Goal: Task Accomplishment & Management: Manage account settings

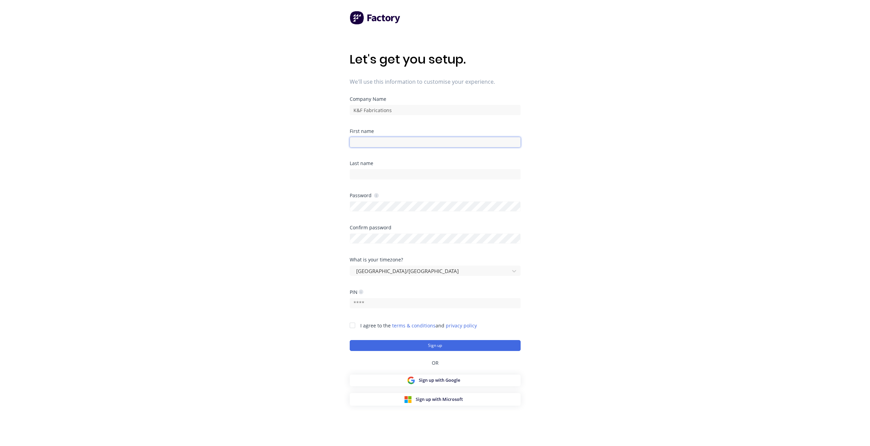
click at [390, 143] on input at bounding box center [435, 142] width 171 height 10
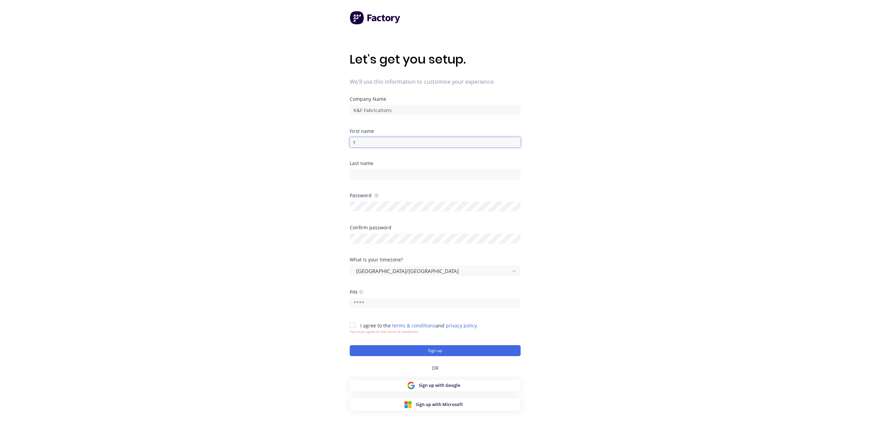
type input "Tim"
type input "m"
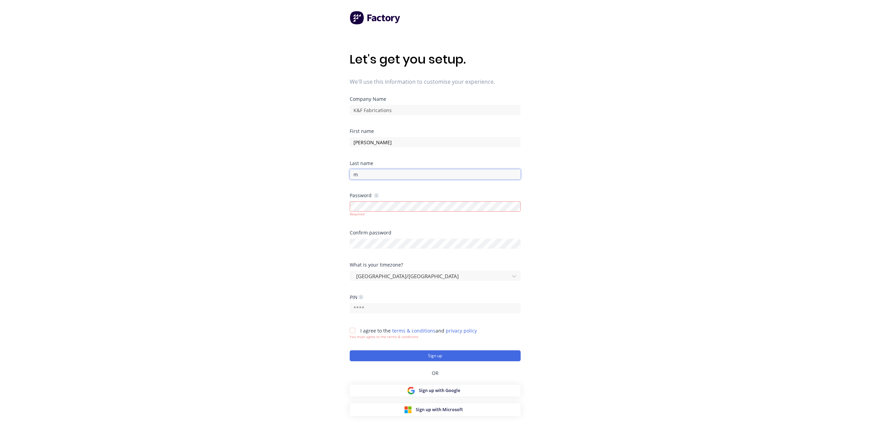
drag, startPoint x: 364, startPoint y: 174, endPoint x: 149, endPoint y: 87, distance: 231.5
click at [166, 130] on div "Let's get you setup. We'll use this information to customise your experience. C…" at bounding box center [435, 237] width 870 height 474
type input "m"
type input "Minett"
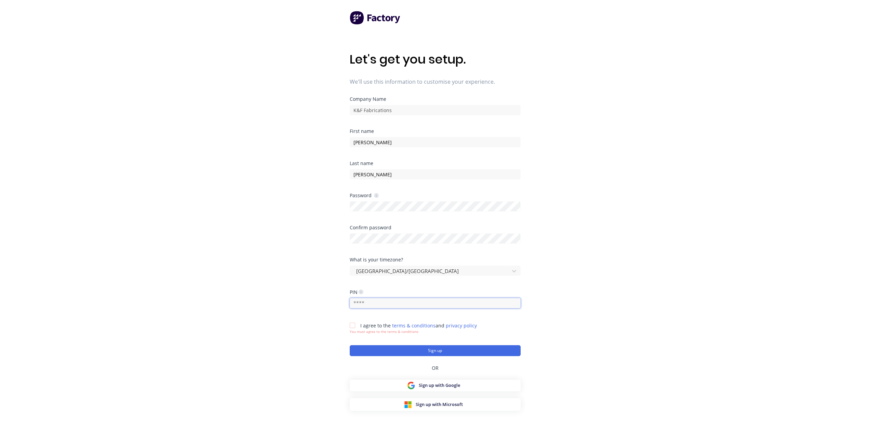
click at [367, 301] on input "text" at bounding box center [435, 303] width 171 height 10
type input "2804"
click at [354, 326] on div at bounding box center [353, 326] width 14 height 14
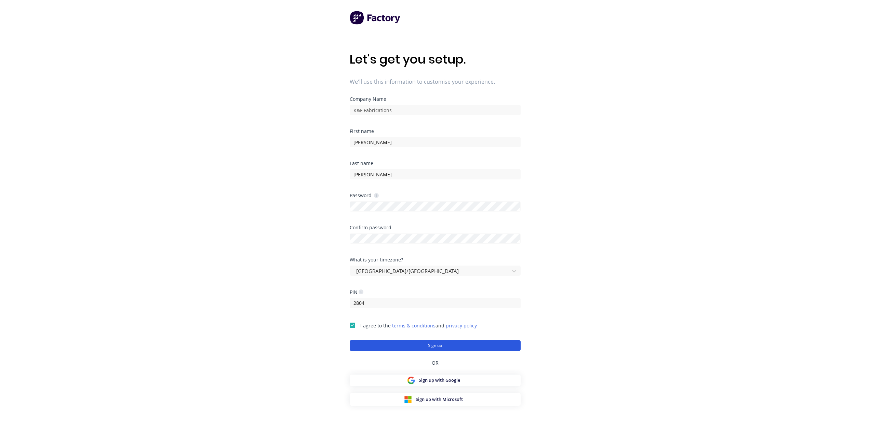
click at [391, 348] on button "Sign up" at bounding box center [435, 345] width 171 height 11
click at [415, 343] on button "Sign up" at bounding box center [435, 345] width 171 height 11
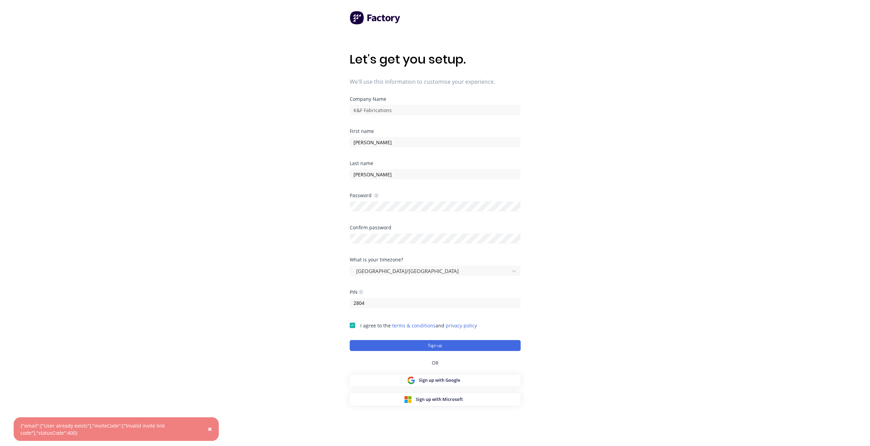
click at [375, 196] on icon at bounding box center [376, 195] width 5 height 5
click at [213, 425] on button "×" at bounding box center [210, 429] width 18 height 16
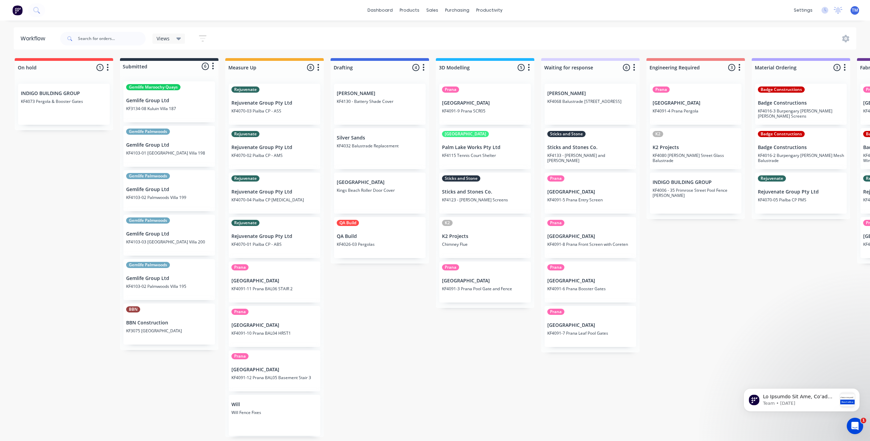
click at [857, 11] on span "TM" at bounding box center [855, 10] width 6 height 6
click at [813, 48] on div "Power User" at bounding box center [813, 48] width 24 height 6
click at [19, 15] on img at bounding box center [17, 10] width 10 height 10
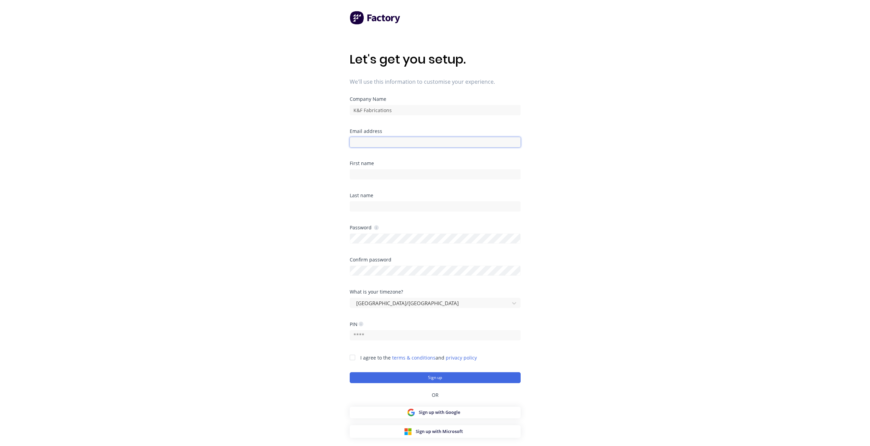
click at [441, 142] on input at bounding box center [435, 142] width 171 height 10
type input "TIM@KFFAB.COM.AU"
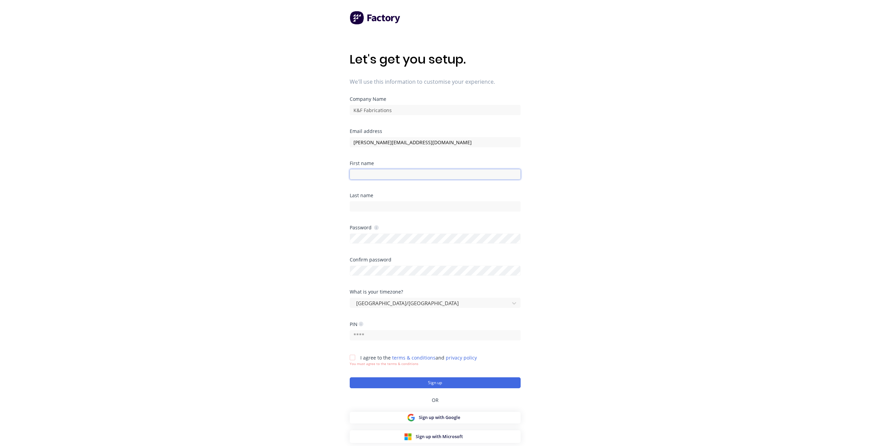
click at [403, 173] on input at bounding box center [435, 174] width 171 height 10
type input "Tim"
drag, startPoint x: 396, startPoint y: 202, endPoint x: 396, endPoint y: 206, distance: 3.8
click at [396, 202] on input at bounding box center [435, 206] width 171 height 10
type input "Minett"
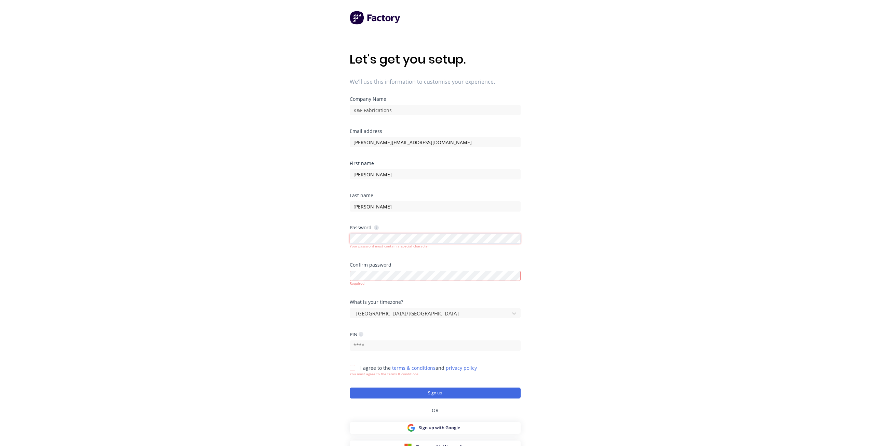
click at [75, 251] on div "Let's get you setup. We'll use this information to customise your experience. C…" at bounding box center [435, 237] width 870 height 474
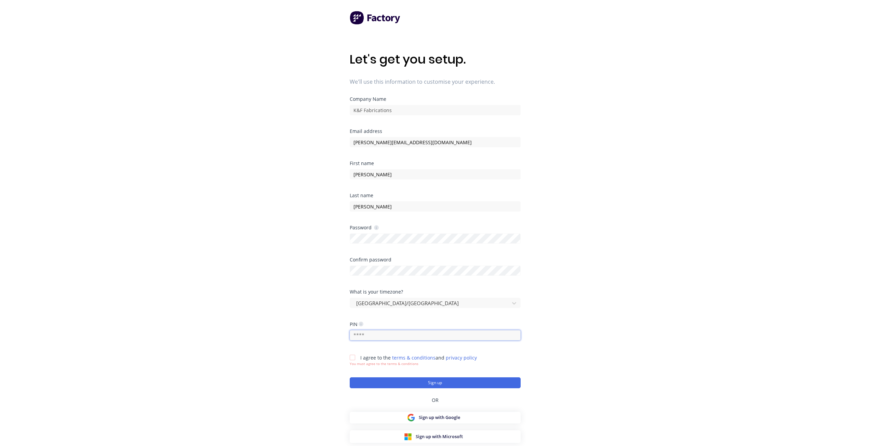
click at [387, 338] on input "text" at bounding box center [435, 335] width 171 height 10
type input "2804"
click at [350, 358] on div at bounding box center [353, 358] width 14 height 14
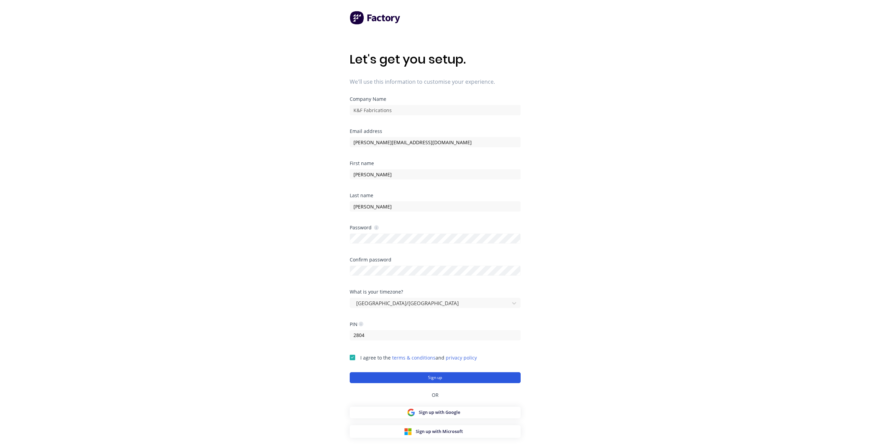
click at [371, 381] on button "Sign up" at bounding box center [435, 377] width 171 height 11
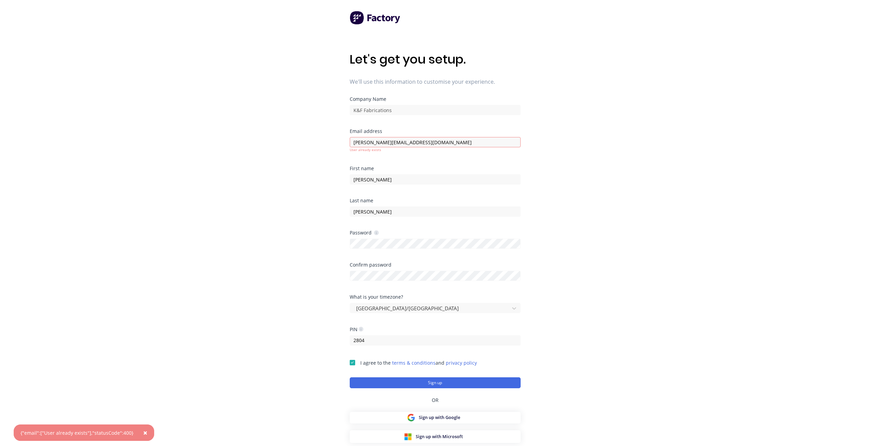
click at [143, 432] on span "×" at bounding box center [145, 433] width 4 height 10
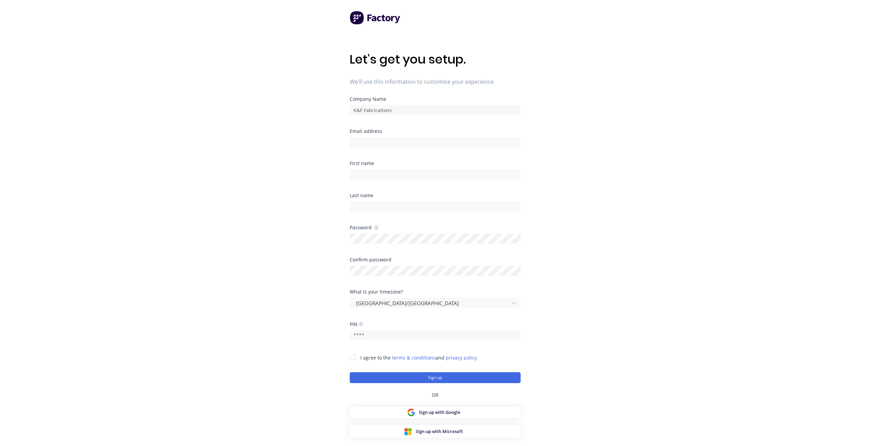
click at [358, 17] on img at bounding box center [375, 18] width 51 height 14
click at [388, 18] on img at bounding box center [375, 18] width 51 height 14
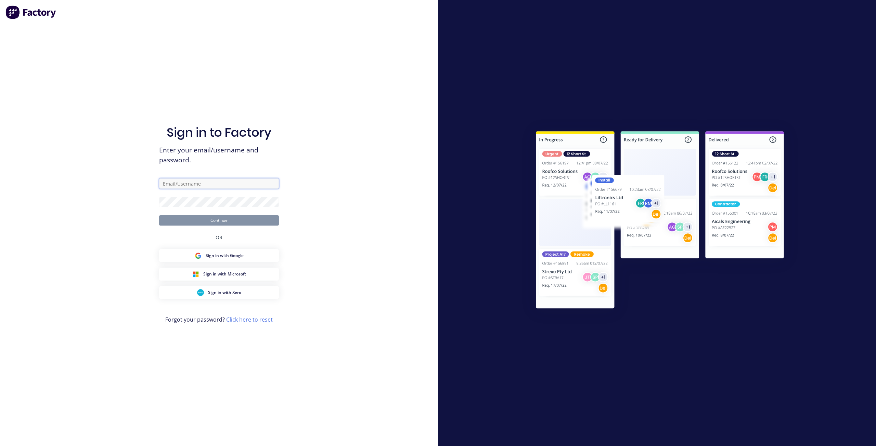
click at [198, 188] on input "text" at bounding box center [219, 184] width 120 height 10
type input "[PERSON_NAME][EMAIL_ADDRESS][DOMAIN_NAME]"
click at [159, 215] on button "Continue" at bounding box center [219, 220] width 120 height 10
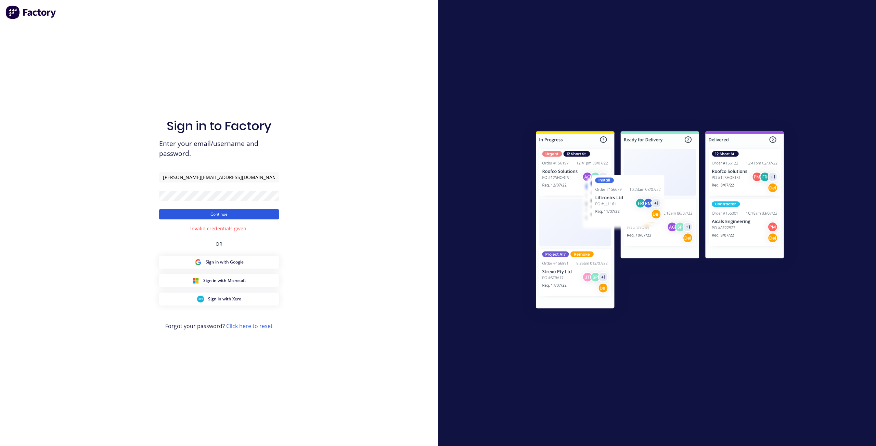
click at [204, 217] on button "Continue" at bounding box center [219, 214] width 120 height 10
click at [68, 198] on div "Sign in to Factory Enter your email/username and password. [PERSON_NAME][EMAIL_…" at bounding box center [219, 223] width 438 height 446
click at [159, 209] on button "Continue" at bounding box center [219, 214] width 120 height 10
click at [27, 192] on div "Sign in to Factory Enter your email/username and password. [PERSON_NAME][EMAIL_…" at bounding box center [219, 223] width 438 height 446
click at [251, 324] on link "Click here to reset" at bounding box center [249, 327] width 47 height 8
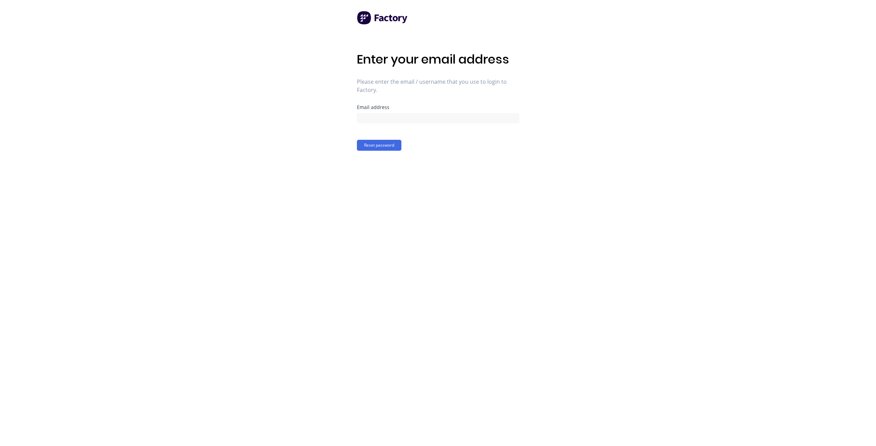
click at [392, 113] on div at bounding box center [438, 118] width 162 height 12
click at [387, 119] on input at bounding box center [438, 118] width 162 height 10
type input "TIM@KFFAB.COM.AU"
click at [358, 151] on button "Reset password" at bounding box center [379, 145] width 44 height 11
click at [433, 112] on div at bounding box center [438, 118] width 162 height 12
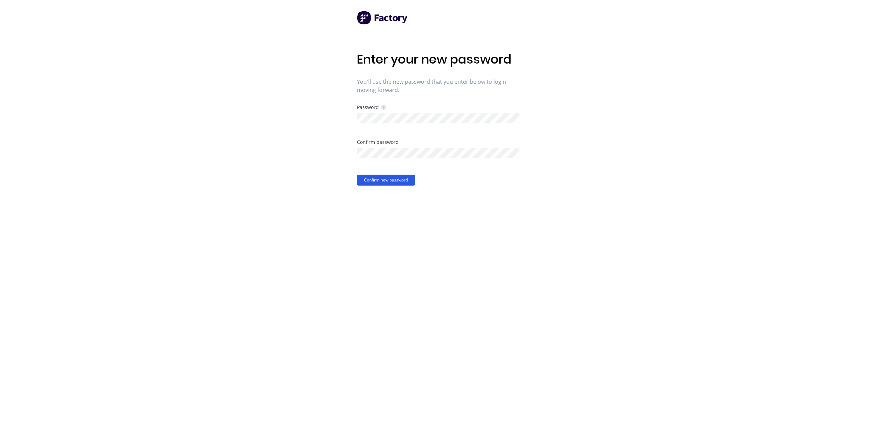
click at [376, 181] on button "Confirm new password" at bounding box center [386, 180] width 58 height 11
click at [393, 180] on button "Confirm new password" at bounding box center [386, 180] width 58 height 11
click at [66, 433] on span "×" at bounding box center [68, 433] width 4 height 10
